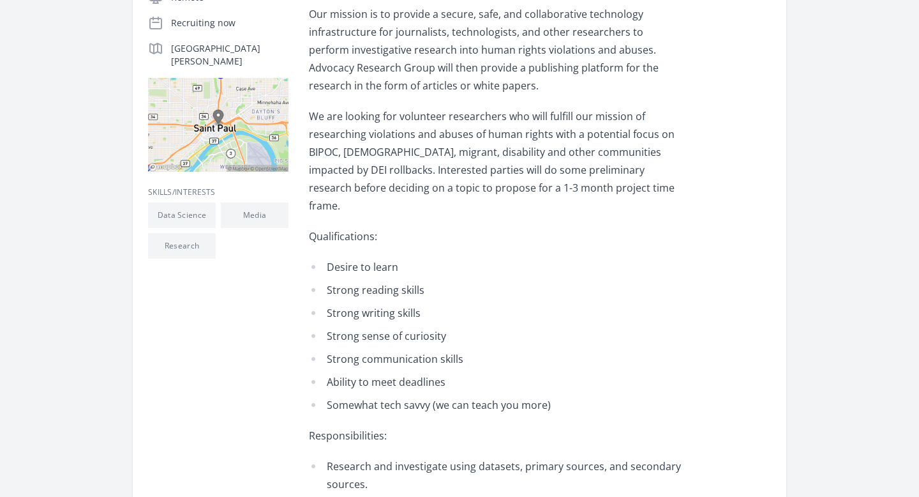
scroll to position [312, 0]
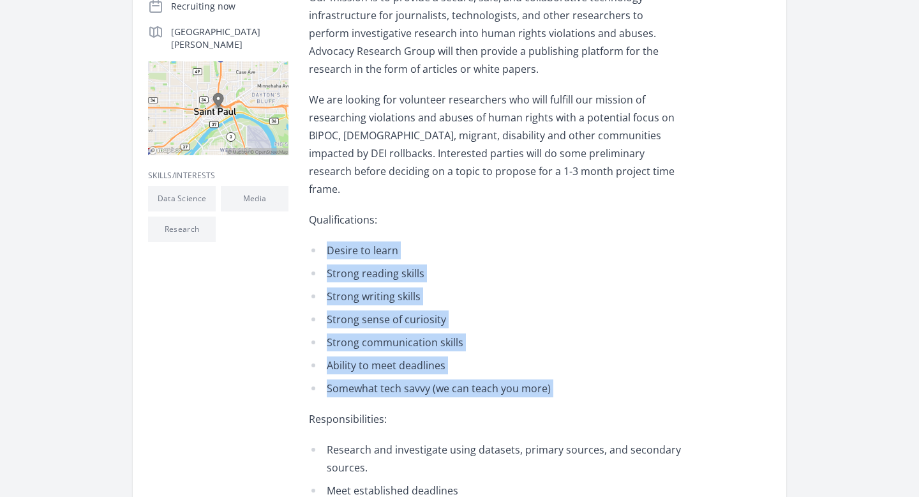
drag, startPoint x: 589, startPoint y: 390, endPoint x: 485, endPoint y: 218, distance: 201.1
click at [485, 220] on div "Welcome to Advocacy Research Group! Our mission is to provide a secure, safe, a…" at bounding box center [496, 327] width 374 height 738
click at [485, 218] on div "Welcome to Advocacy Research Group! Our mission is to provide a secure, safe, a…" at bounding box center [496, 327] width 374 height 738
drag, startPoint x: 344, startPoint y: 219, endPoint x: 591, endPoint y: 380, distance: 294.3
click at [591, 380] on div "Welcome to Advocacy Research Group! Our mission is to provide a secure, safe, a…" at bounding box center [496, 327] width 374 height 738
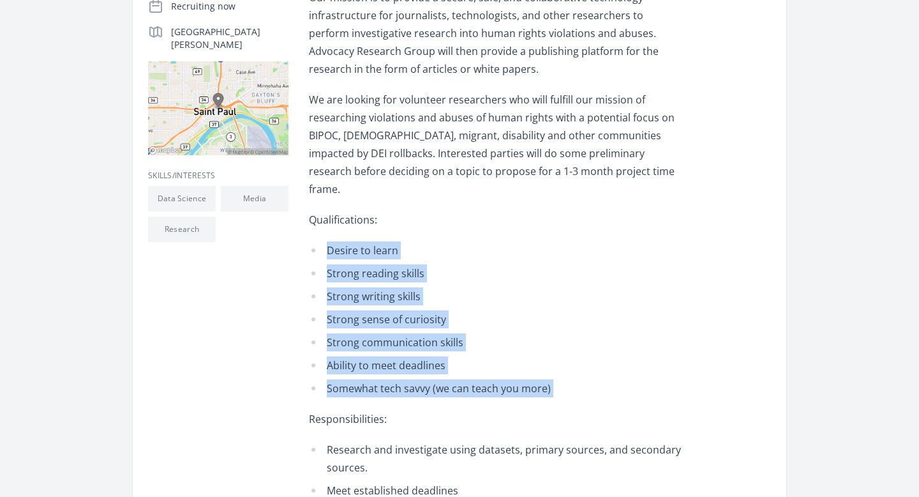
click at [591, 380] on div "Welcome to Advocacy Research Group! Our mission is to provide a secure, safe, a…" at bounding box center [496, 327] width 374 height 738
drag, startPoint x: 591, startPoint y: 380, endPoint x: 480, endPoint y: 220, distance: 194.6
click at [480, 220] on div "Welcome to Advocacy Research Group! Our mission is to provide a secure, safe, a…" at bounding box center [496, 327] width 374 height 738
drag, startPoint x: 480, startPoint y: 220, endPoint x: 566, endPoint y: 367, distance: 170.0
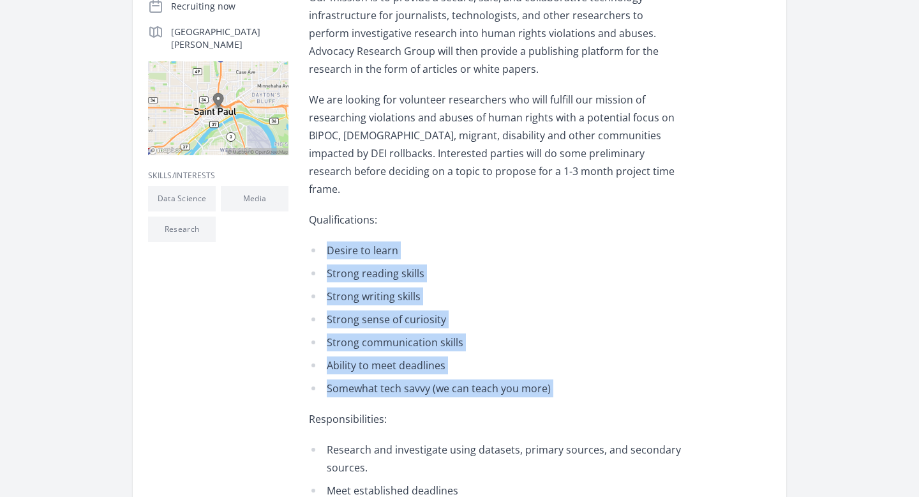
click at [566, 367] on div "Welcome to Advocacy Research Group! Our mission is to provide a secure, safe, a…" at bounding box center [496, 327] width 374 height 738
click at [566, 379] on li "Somewhat tech savvy (we can teach you more)" at bounding box center [496, 388] width 374 height 18
drag, startPoint x: 566, startPoint y: 367, endPoint x: 525, endPoint y: 214, distance: 157.8
click at [525, 214] on div "Welcome to Advocacy Research Group! Our mission is to provide a secure, safe, a…" at bounding box center [496, 327] width 374 height 738
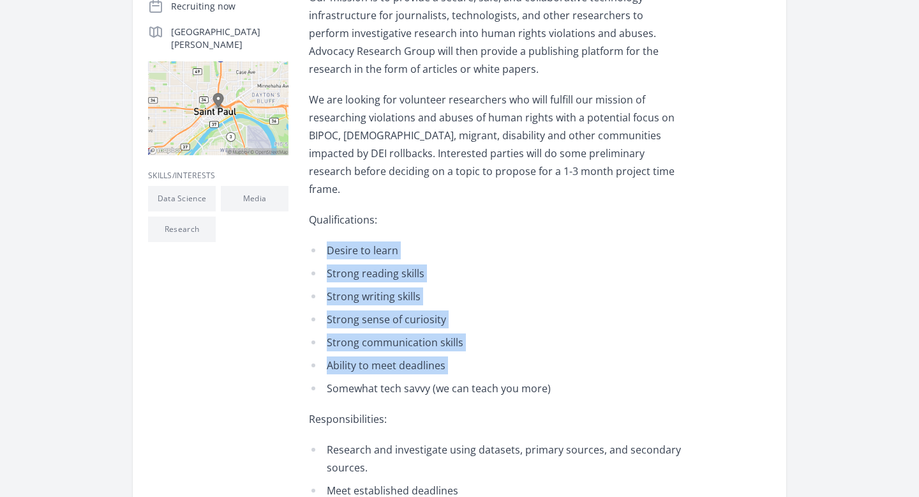
drag, startPoint x: 525, startPoint y: 214, endPoint x: 656, endPoint y: 348, distance: 187.4
click at [656, 348] on div "Welcome to Advocacy Research Group! Our mission is to provide a secure, safe, a…" at bounding box center [496, 327] width 374 height 738
click at [656, 356] on li "Ability to meet deadlines" at bounding box center [496, 365] width 374 height 18
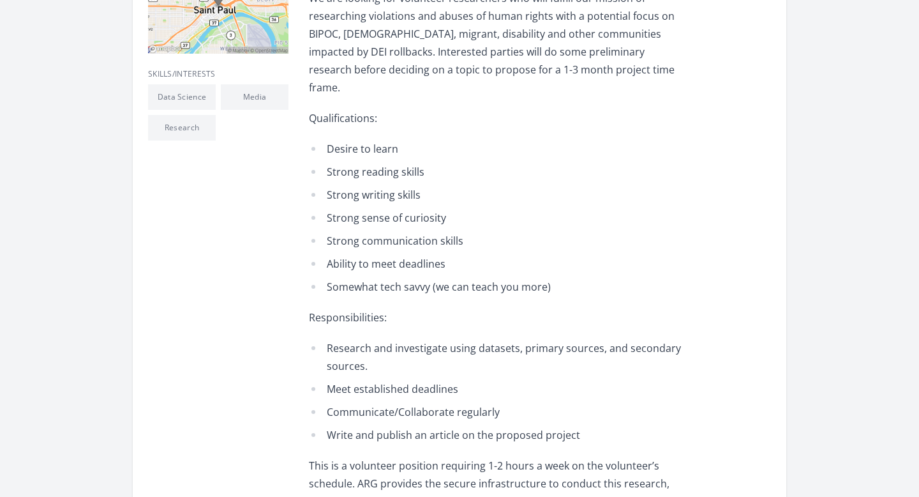
scroll to position [563, 0]
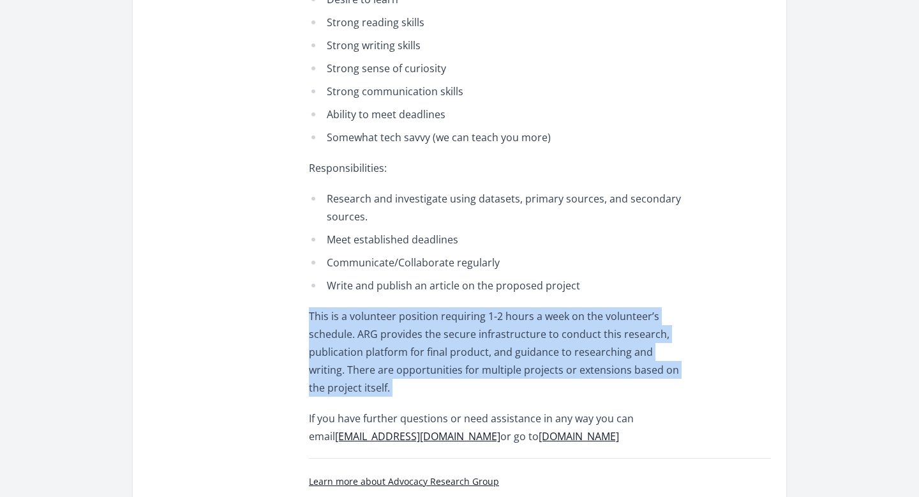
drag, startPoint x: 549, startPoint y: 391, endPoint x: 607, endPoint y: 271, distance: 132.8
click at [607, 271] on div "Welcome to Advocacy Research Group! Our mission is to provide a secure, safe, a…" at bounding box center [496, 76] width 374 height 738
click at [607, 276] on li "Write and publish an article on the proposed project" at bounding box center [496, 285] width 374 height 18
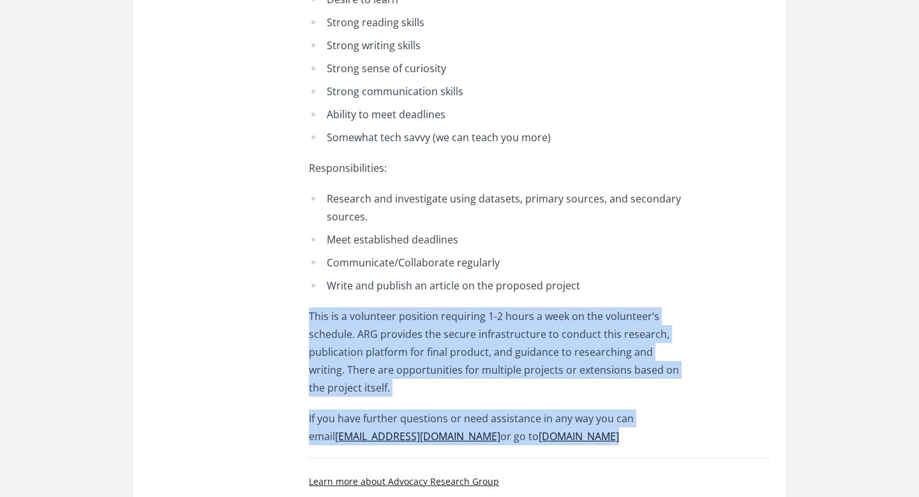
drag, startPoint x: 607, startPoint y: 271, endPoint x: 667, endPoint y: 425, distance: 165.2
click at [667, 425] on div "Welcome to Advocacy Research Group! Our mission is to provide a secure, safe, a…" at bounding box center [496, 76] width 374 height 738
click at [667, 425] on p "If you have further questions or need assistance in any way you can email [EMAI…" at bounding box center [496, 427] width 374 height 36
